Goal: Information Seeking & Learning: Learn about a topic

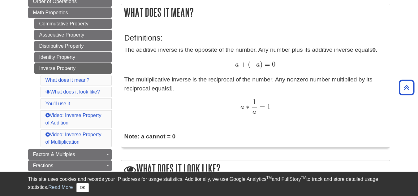
scroll to position [98, 0]
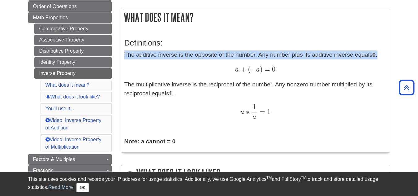
drag, startPoint x: 124, startPoint y: 56, endPoint x: 379, endPoint y: 54, distance: 254.6
click at [379, 54] on p "The additive inverse is the opposite of the number. Any number plus its additiv…" at bounding box center [255, 84] width 262 height 69
copy p "The additive inverse is the opposite of the number. Any number plus its additiv…"
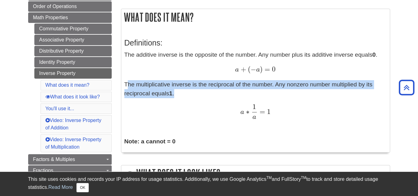
drag, startPoint x: 125, startPoint y: 84, endPoint x: 173, endPoint y: 94, distance: 49.5
click at [173, 94] on p "The additive inverse is the opposite of the number. Any number plus its additiv…" at bounding box center [255, 84] width 262 height 69
copy p "The multiplicative inverse is the reciprocal of the number. Any nonzero number …"
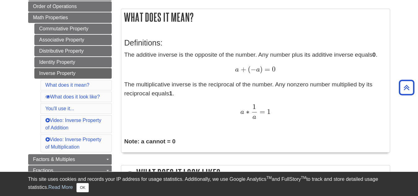
click at [290, 73] on div "a + ( − a ) = 0 a + ( − a ) = 0" at bounding box center [255, 69] width 262 height 9
drag, startPoint x: 235, startPoint y: 69, endPoint x: 277, endPoint y: 69, distance: 41.1
click at [277, 69] on div "a + ( − a ) = 0 a + ( − a ) = 0" at bounding box center [255, 69] width 262 height 9
copy span "a + ( − a ) = 0"
drag, startPoint x: 241, startPoint y: 111, endPoint x: 270, endPoint y: 110, distance: 29.1
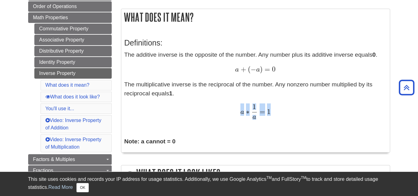
click at [270, 110] on div "a ∗ 1 a = 1 a ∗ 1 a = 1" at bounding box center [255, 111] width 262 height 15
copy span "a ∗ 1 a = 1"
click at [318, 118] on div "a ∗ 1 a = 1 a ∗ 1 a = 1" at bounding box center [255, 111] width 262 height 15
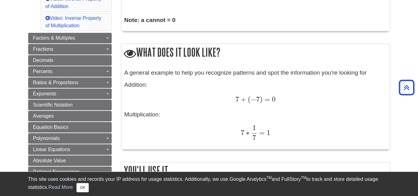
scroll to position [227, 0]
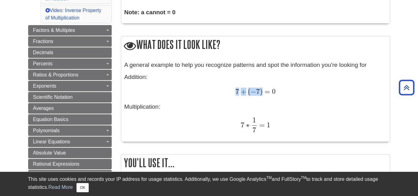
drag, startPoint x: 234, startPoint y: 88, endPoint x: 264, endPoint y: 89, distance: 30.0
click at [264, 89] on div "7 + ( − 7 ) = 0 7 + ( − 7 ) = 0" at bounding box center [255, 92] width 262 height 9
click at [248, 99] on div "A general example to help you recognize patterns and spot the information you'r…" at bounding box center [255, 100] width 262 height 78
click at [195, 129] on div "7 ∗ 1 7 = 1 7 ∗ 1 7 = 1" at bounding box center [255, 124] width 262 height 15
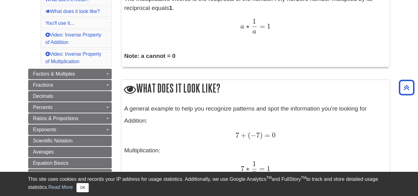
scroll to position [184, 0]
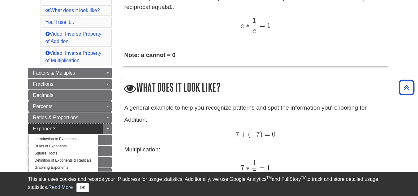
click at [52, 127] on span "Exponents" at bounding box center [45, 128] width 24 height 5
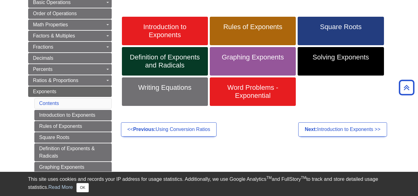
scroll to position [94, 0]
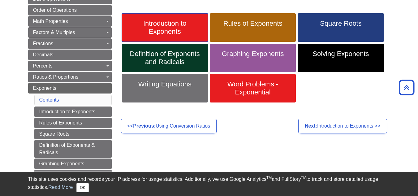
click at [165, 28] on span "Introduction to Exponents" at bounding box center [165, 27] width 77 height 16
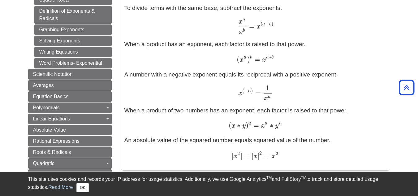
scroll to position [302, 0]
